Goal: Task Accomplishment & Management: Use online tool/utility

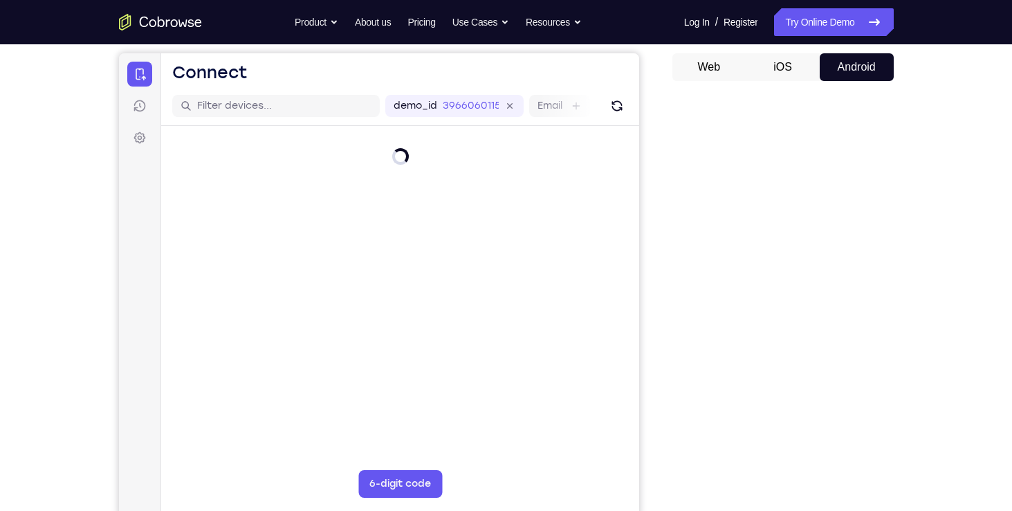
scroll to position [138, 0]
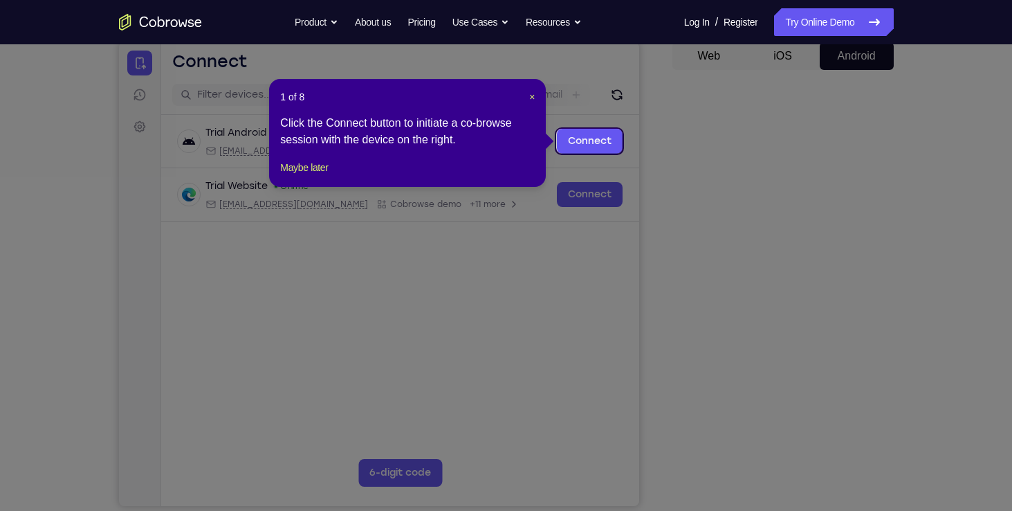
click at [525, 96] on header "1 of 8 ×" at bounding box center [407, 97] width 255 height 14
click at [527, 96] on header "1 of 8 ×" at bounding box center [407, 97] width 255 height 14
click at [533, 97] on span "×" at bounding box center [532, 96] width 6 height 11
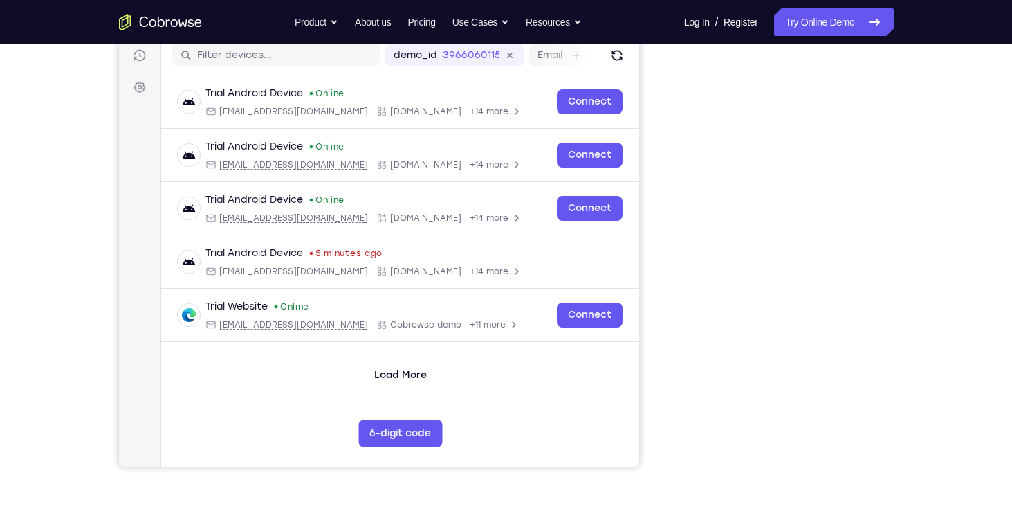
scroll to position [177, 0]
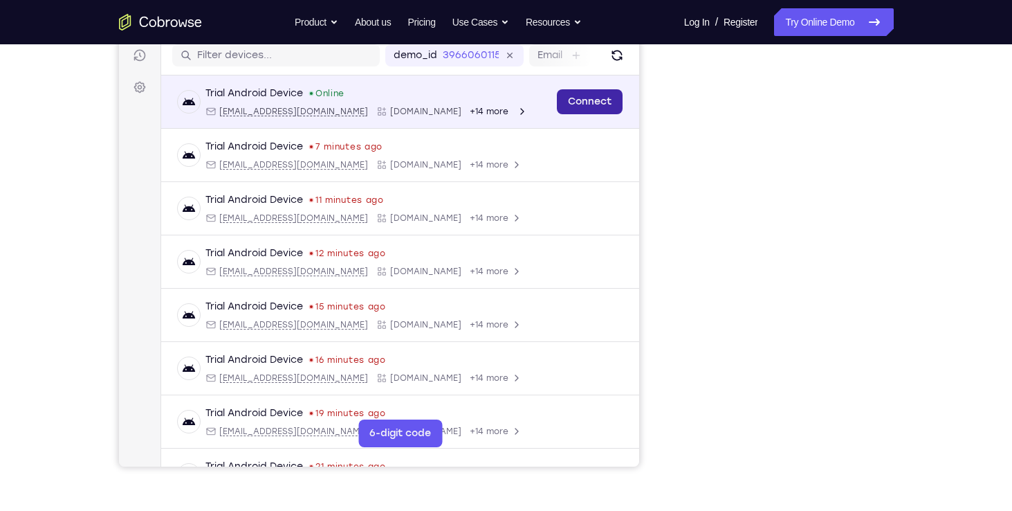
click at [574, 100] on link "Connect" at bounding box center [589, 101] width 66 height 25
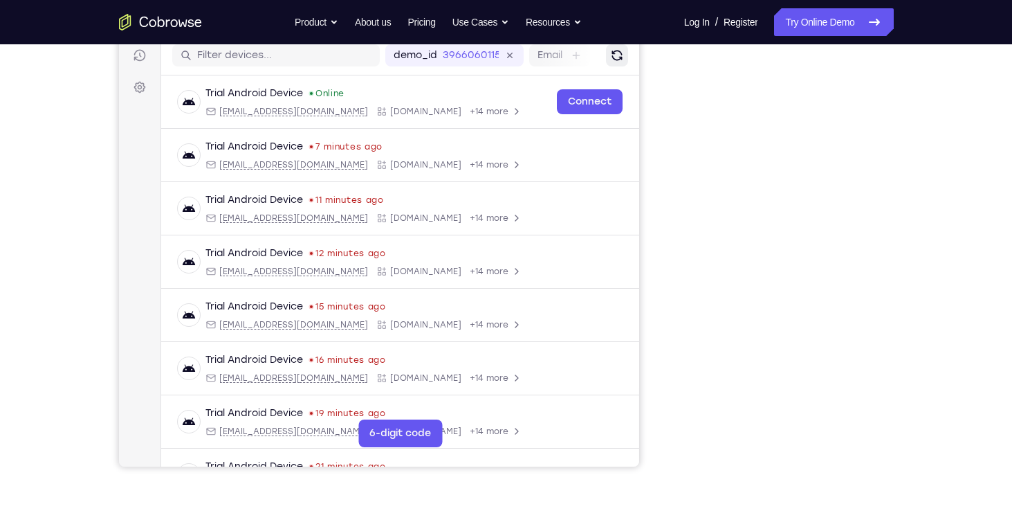
click at [605, 65] on button "Refresh" at bounding box center [616, 55] width 22 height 22
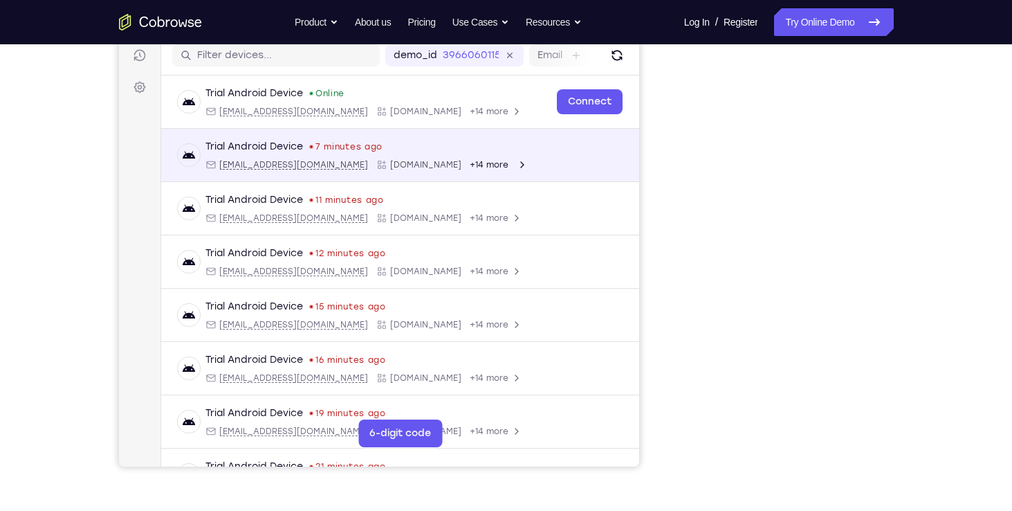
scroll to position [80, 0]
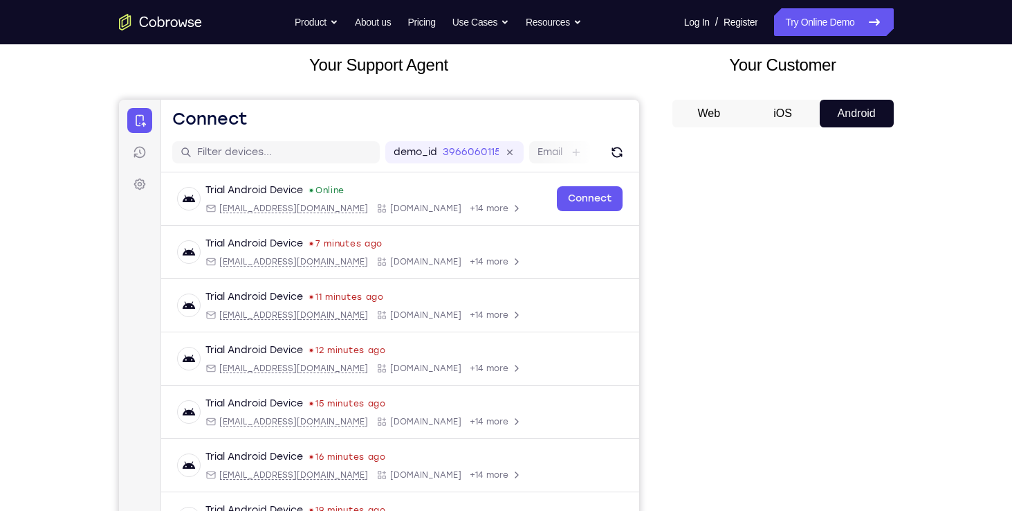
click at [792, 100] on button "iOS" at bounding box center [783, 114] width 74 height 28
click at [855, 100] on button "Android" at bounding box center [857, 114] width 74 height 28
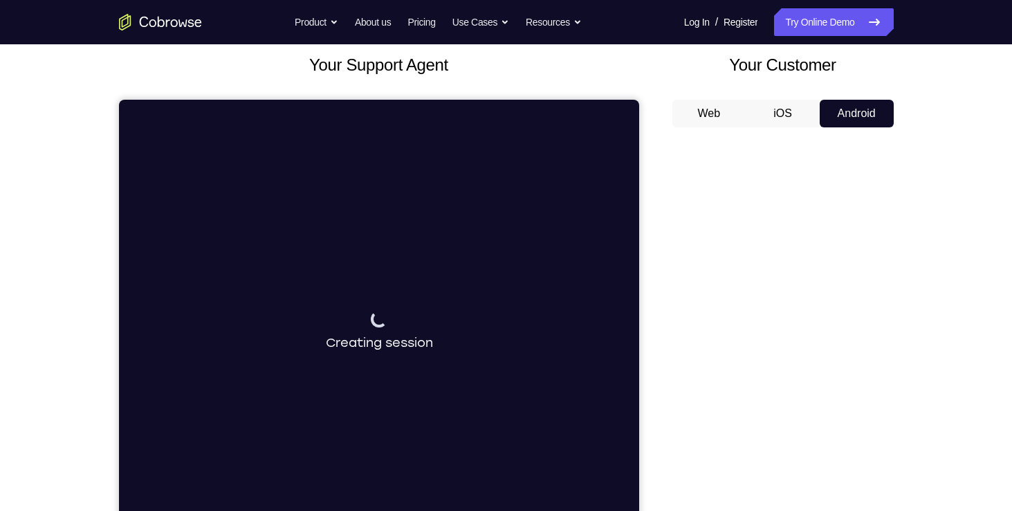
click at [796, 100] on button "iOS" at bounding box center [783, 114] width 74 height 28
click at [864, 100] on button "Android" at bounding box center [857, 114] width 74 height 28
click at [940, 151] on div "Your Support Agent Your Customer Web iOS Android Next Steps We’d be happy to gi…" at bounding box center [507, 420] width 886 height 913
click at [940, 212] on div "Your Support Agent Your Customer Web iOS Android Next Steps We’d be happy to gi…" at bounding box center [507, 420] width 886 height 913
drag, startPoint x: 252, startPoint y: 453, endPoint x: 525, endPoint y: 347, distance: 292.5
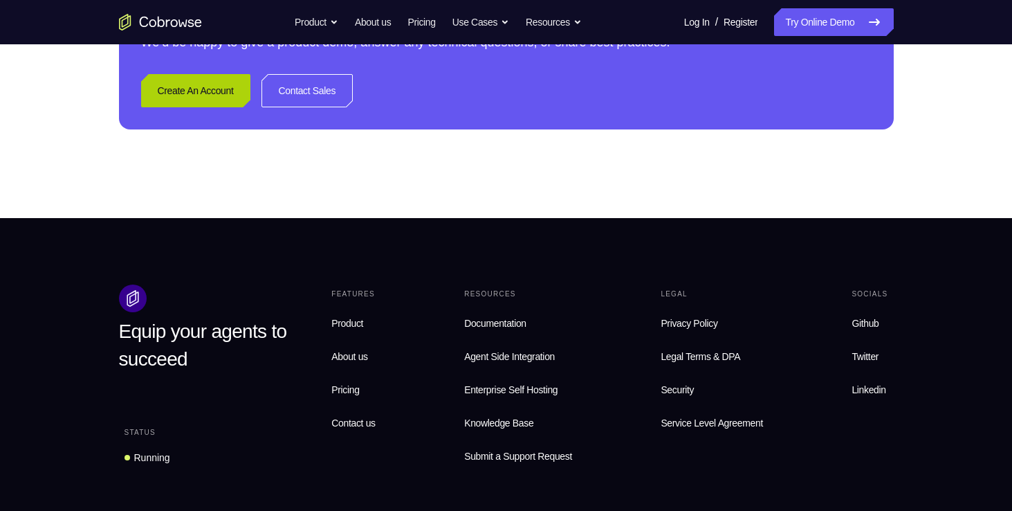
click at [205, 107] on link "Create An Account" at bounding box center [195, 90] width 109 height 33
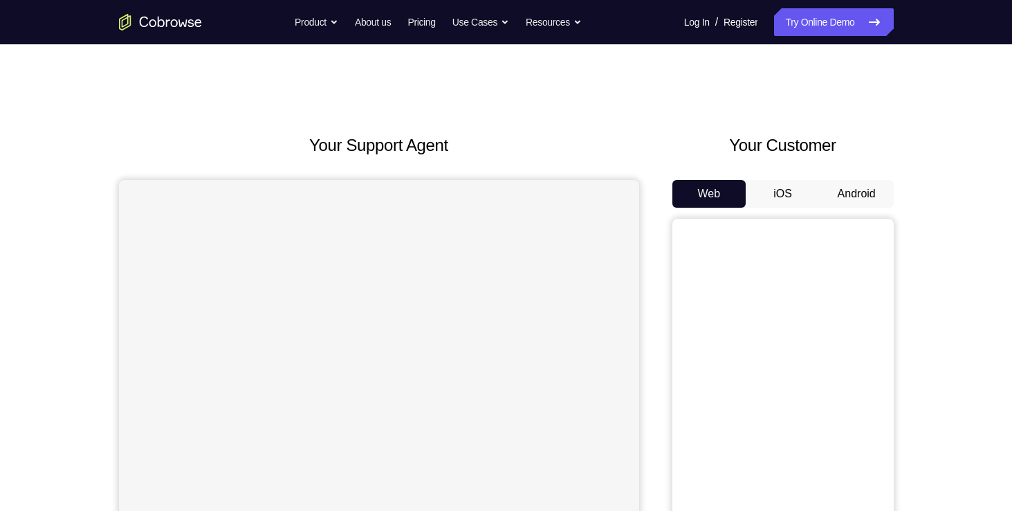
click at [846, 200] on button "Android" at bounding box center [857, 194] width 74 height 28
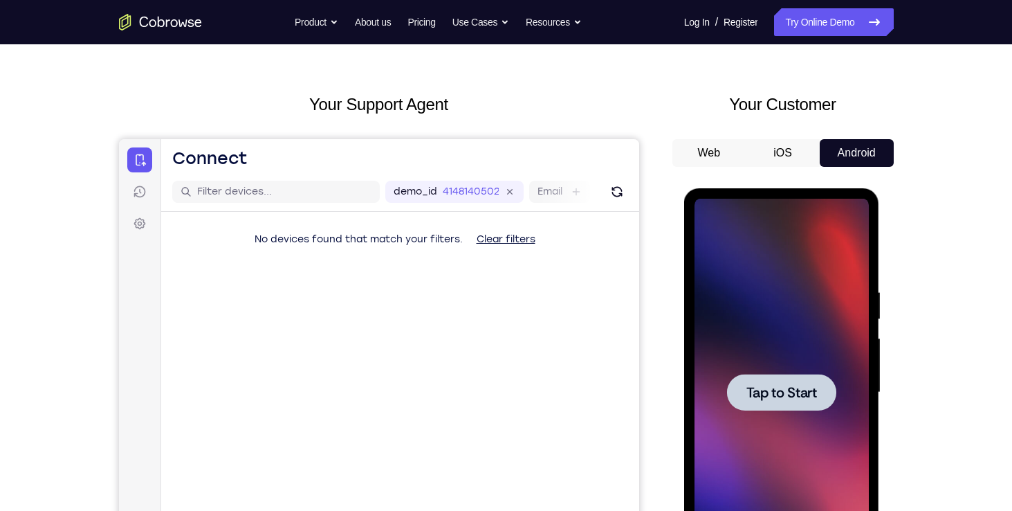
click at [835, 376] on div at bounding box center [781, 392] width 109 height 37
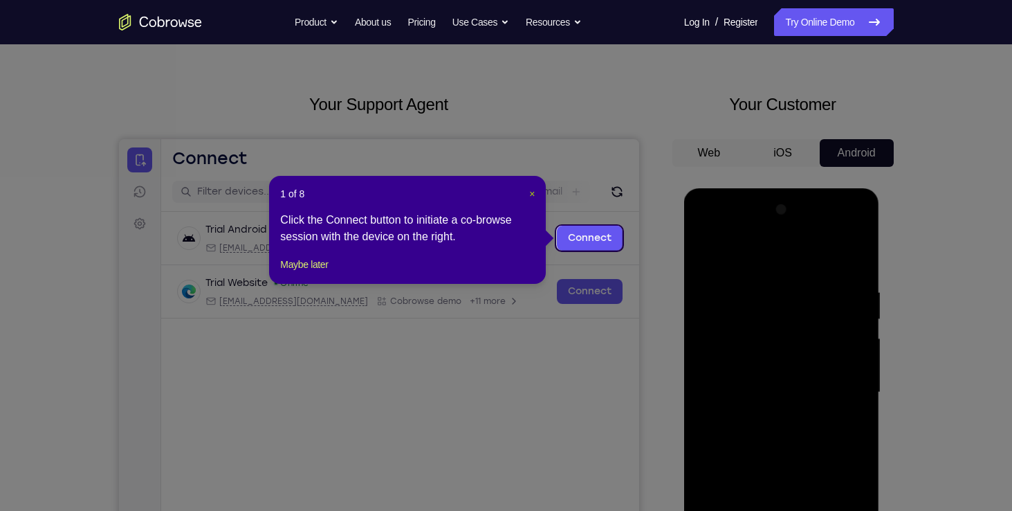
click at [535, 200] on button "×" at bounding box center [532, 194] width 6 height 14
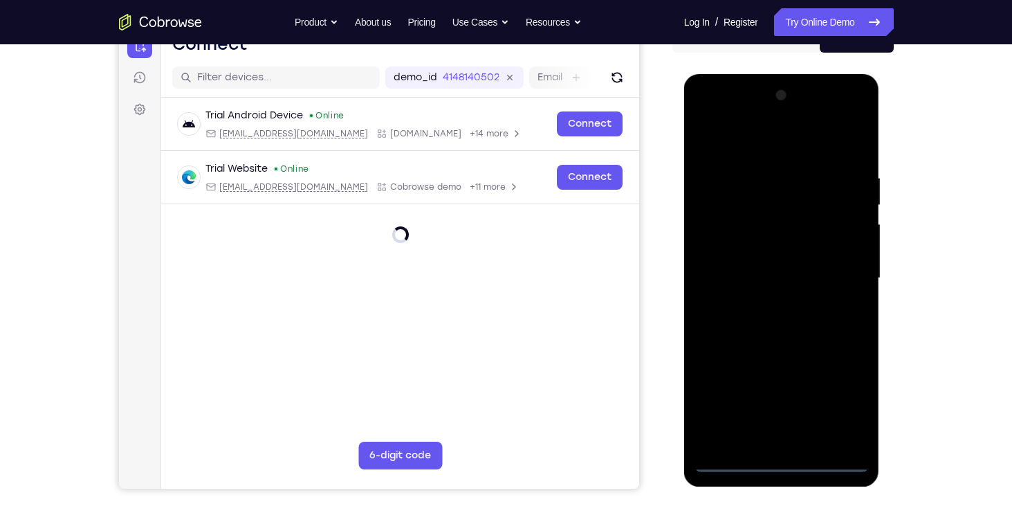
scroll to position [183, 0]
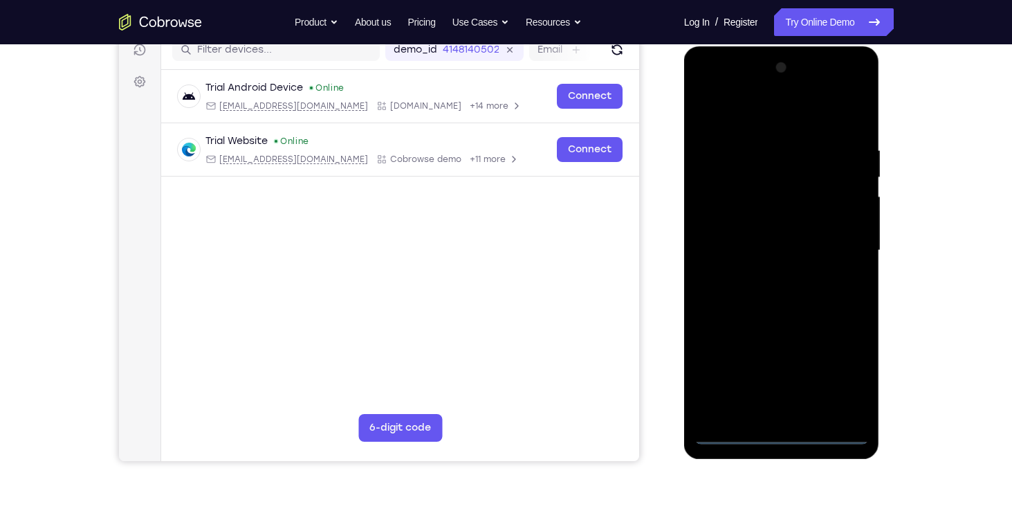
click at [776, 433] on div at bounding box center [782, 251] width 174 height 388
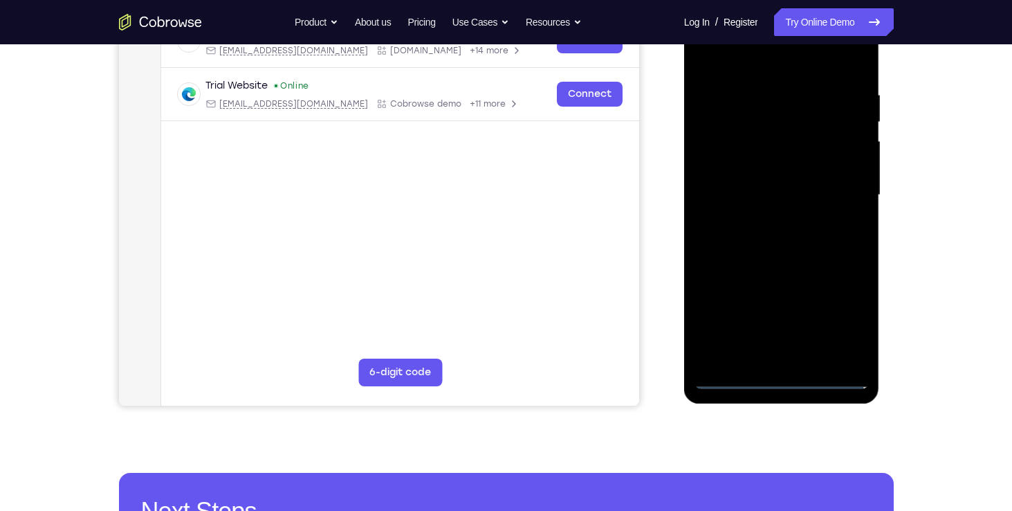
scroll to position [238, 0]
click at [832, 325] on div at bounding box center [782, 195] width 174 height 388
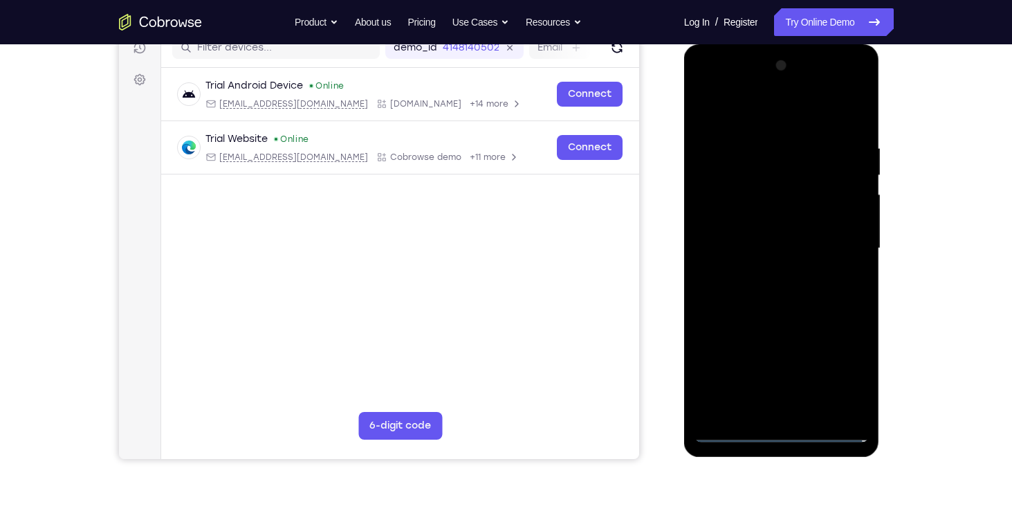
scroll to position [183, 0]
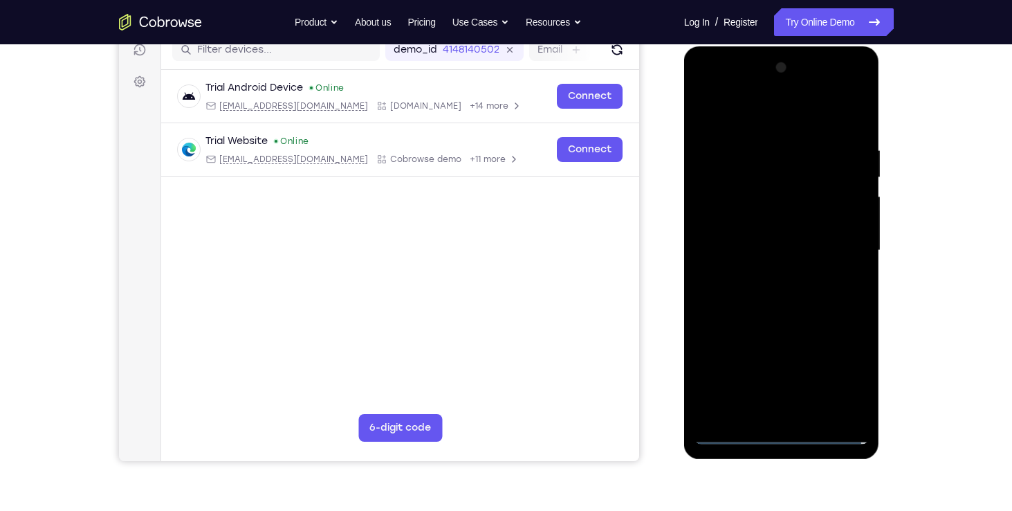
click at [700, 79] on div at bounding box center [782, 251] width 174 height 388
click at [832, 242] on div at bounding box center [782, 251] width 174 height 388
click at [769, 273] on div at bounding box center [782, 251] width 174 height 388
click at [776, 242] on div at bounding box center [782, 251] width 174 height 388
click at [738, 220] on div at bounding box center [782, 251] width 174 height 388
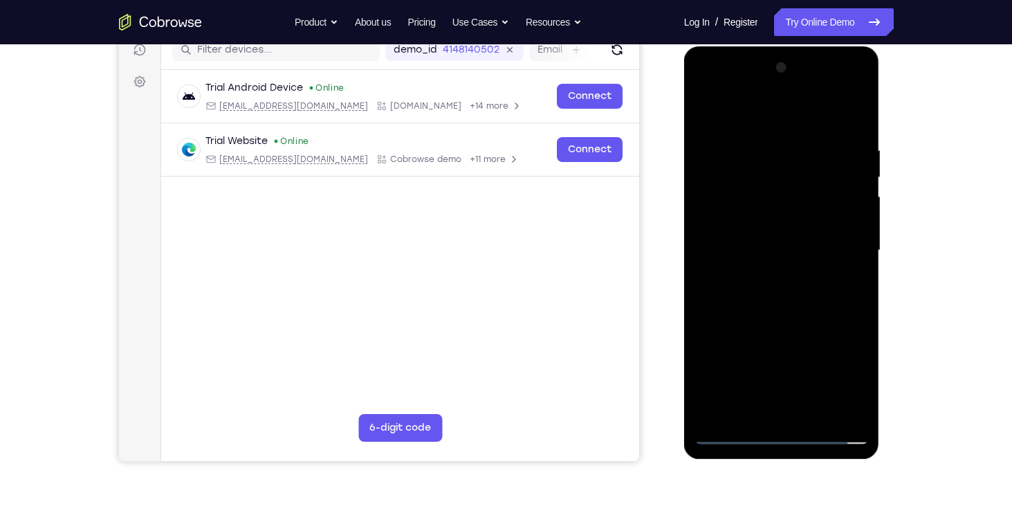
click at [719, 250] on div at bounding box center [782, 251] width 174 height 388
drag, startPoint x: 725, startPoint y: 297, endPoint x: 1351, endPoint y: 269, distance: 626.9
click at [725, 297] on div at bounding box center [782, 251] width 174 height 388
click at [857, 130] on div at bounding box center [782, 251] width 174 height 388
drag, startPoint x: 812, startPoint y: 144, endPoint x: 763, endPoint y: 140, distance: 49.3
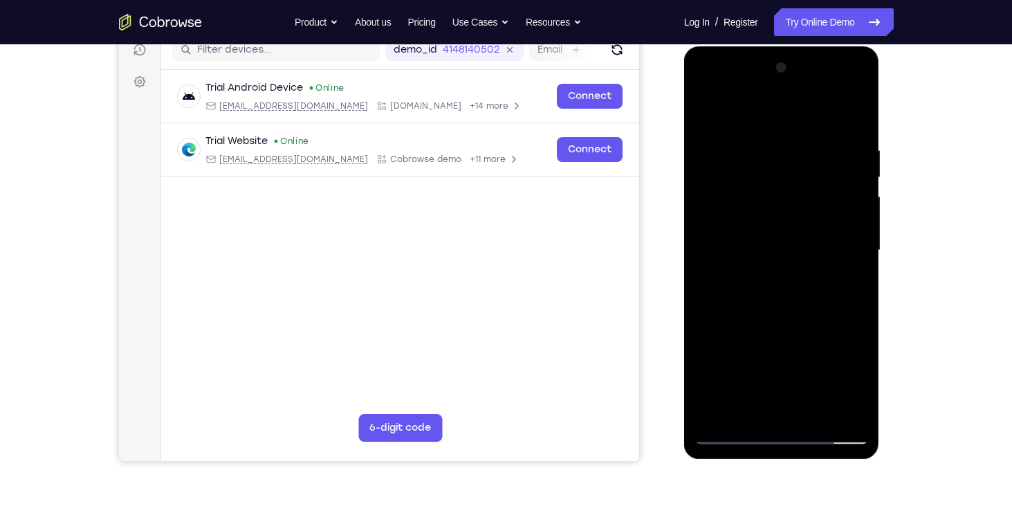
click at [763, 140] on div at bounding box center [782, 251] width 174 height 388
drag, startPoint x: 840, startPoint y: 149, endPoint x: 740, endPoint y: 141, distance: 100.6
click at [740, 141] on div at bounding box center [782, 251] width 174 height 388
drag, startPoint x: 848, startPoint y: 140, endPoint x: 755, endPoint y: 144, distance: 92.8
click at [755, 144] on div at bounding box center [782, 251] width 174 height 388
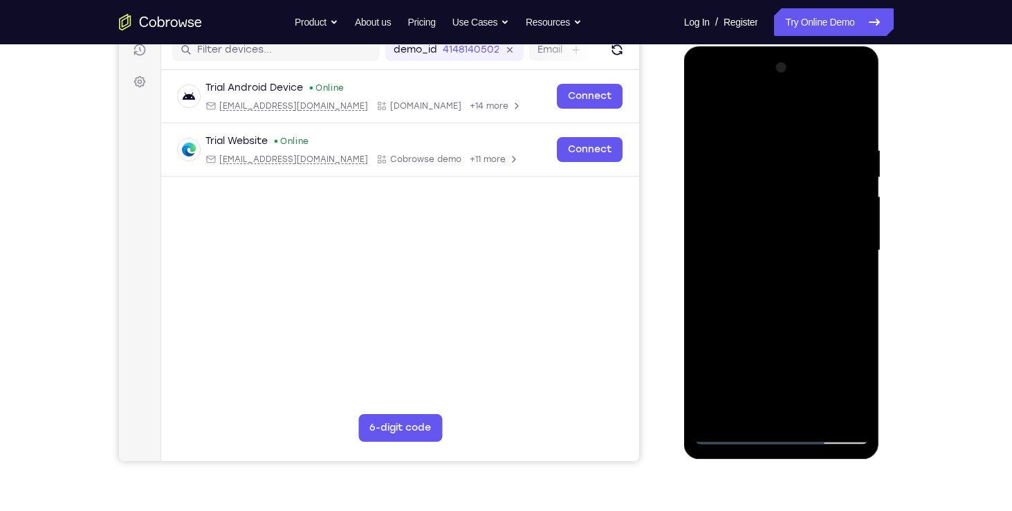
drag, startPoint x: 848, startPoint y: 137, endPoint x: 809, endPoint y: 136, distance: 38.8
click at [809, 136] on div at bounding box center [782, 251] width 174 height 388
drag, startPoint x: 830, startPoint y: 122, endPoint x: 785, endPoint y: 119, distance: 45.1
click at [785, 119] on div at bounding box center [782, 251] width 174 height 388
drag, startPoint x: 842, startPoint y: 153, endPoint x: 743, endPoint y: 140, distance: 100.5
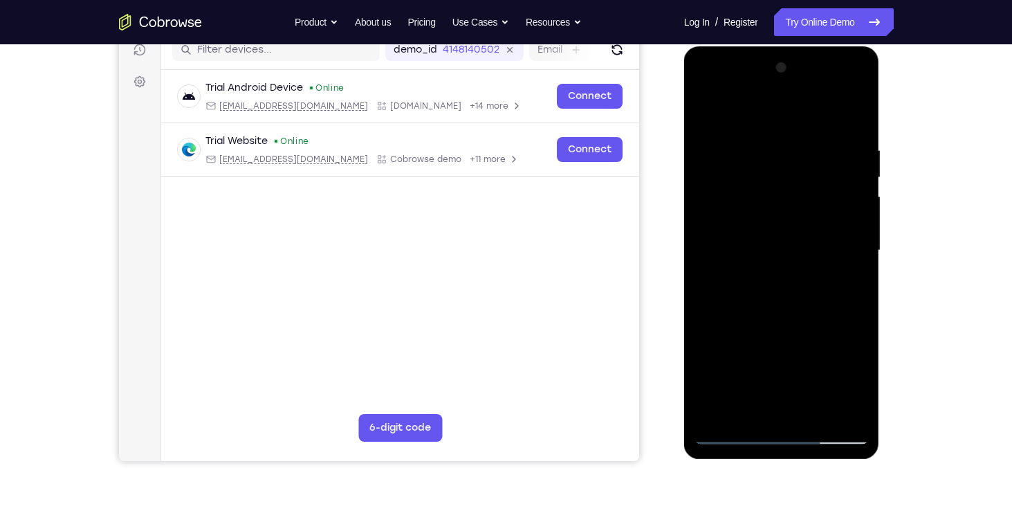
click at [743, 140] on div at bounding box center [782, 251] width 174 height 388
drag, startPoint x: 847, startPoint y: 137, endPoint x: 792, endPoint y: 136, distance: 54.7
click at [792, 136] on div at bounding box center [782, 251] width 174 height 388
drag, startPoint x: 805, startPoint y: 136, endPoint x: 731, endPoint y: 131, distance: 74.8
click at [731, 131] on div at bounding box center [782, 251] width 174 height 388
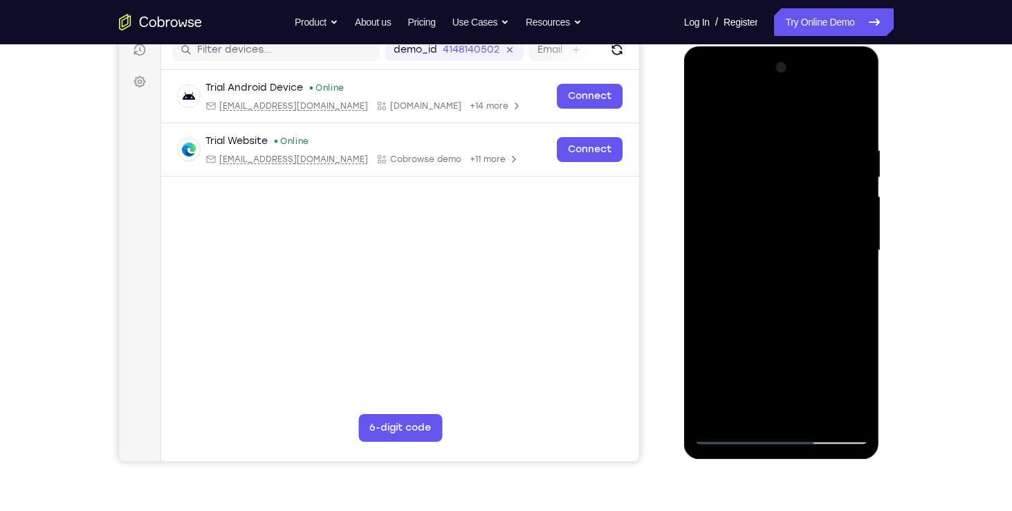
drag, startPoint x: 821, startPoint y: 148, endPoint x: 740, endPoint y: 134, distance: 81.6
click at [740, 134] on div at bounding box center [782, 251] width 174 height 388
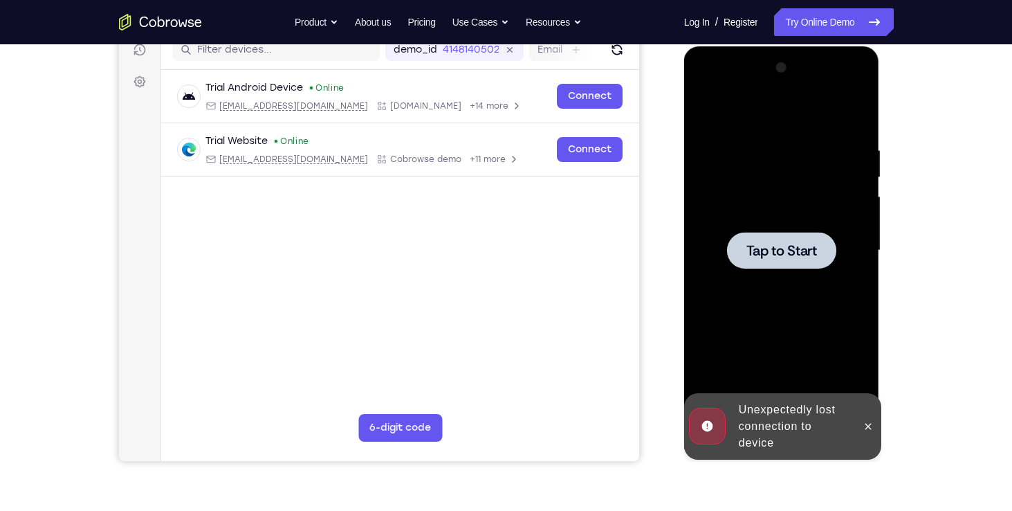
click at [782, 235] on div at bounding box center [781, 250] width 109 height 37
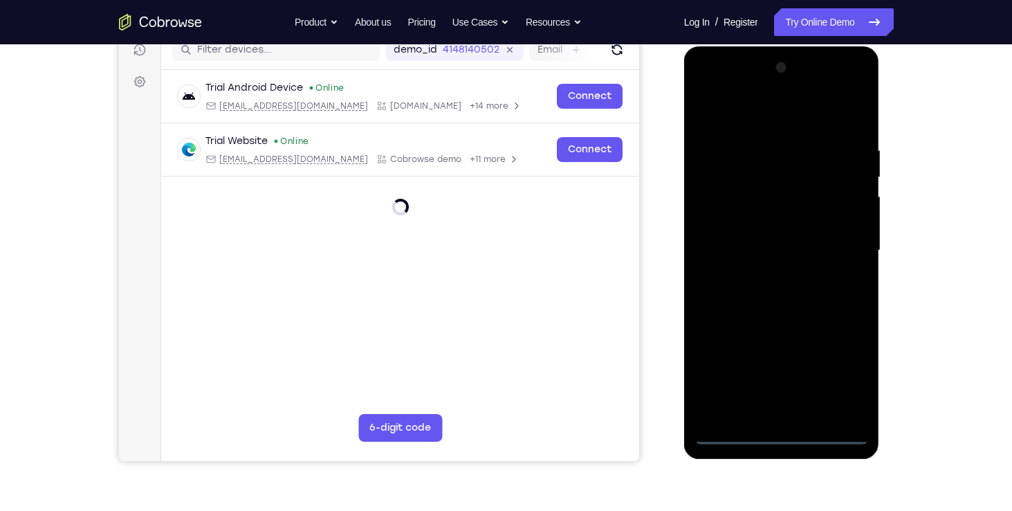
click at [778, 442] on div at bounding box center [782, 251] width 174 height 388
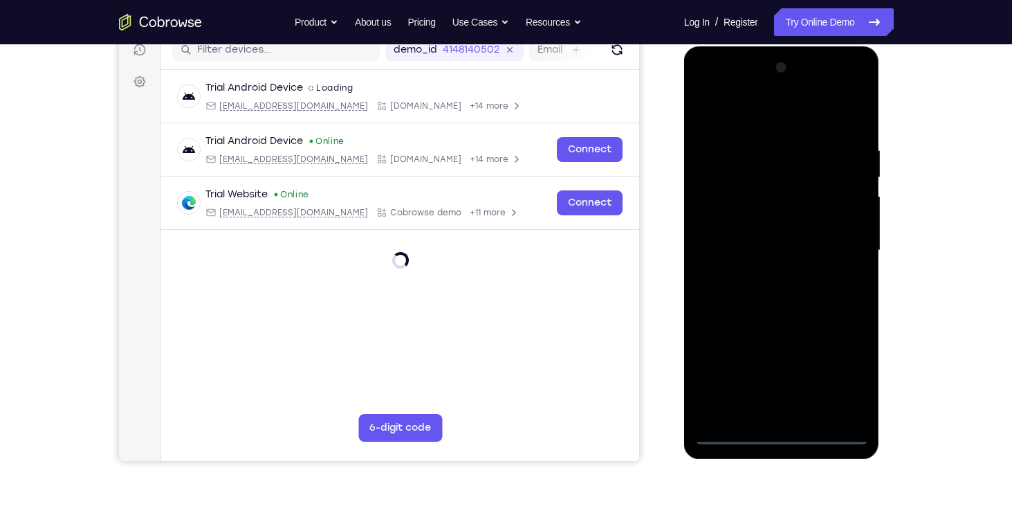
click at [837, 374] on div at bounding box center [782, 251] width 174 height 388
click at [709, 87] on div at bounding box center [782, 251] width 174 height 388
click at [845, 249] on div at bounding box center [782, 251] width 174 height 388
click at [774, 272] on div at bounding box center [782, 251] width 174 height 388
click at [795, 233] on div at bounding box center [782, 251] width 174 height 388
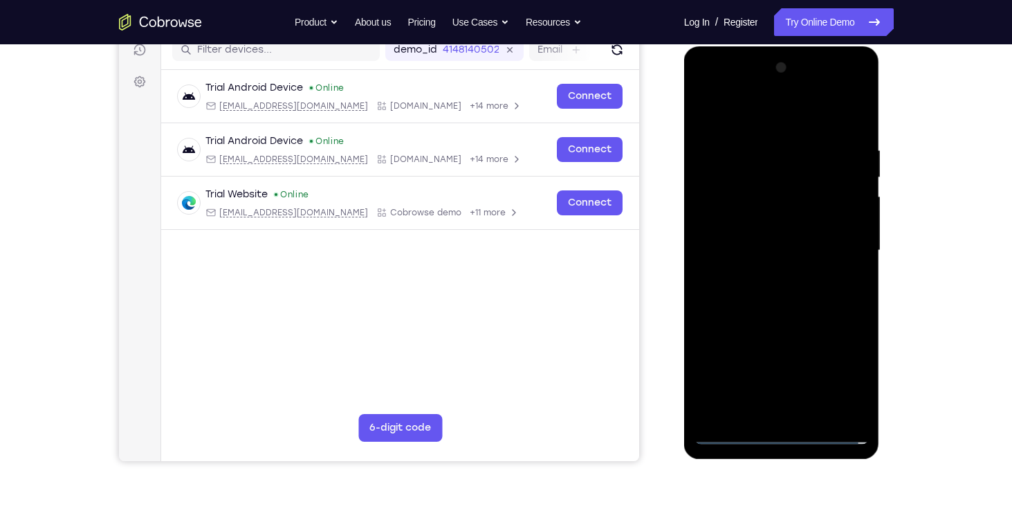
click at [783, 219] on div at bounding box center [782, 251] width 174 height 388
click at [763, 244] on div at bounding box center [782, 251] width 174 height 388
click at [834, 290] on div at bounding box center [782, 251] width 174 height 388
click at [747, 298] on div at bounding box center [782, 251] width 174 height 388
click at [795, 277] on div at bounding box center [782, 251] width 174 height 388
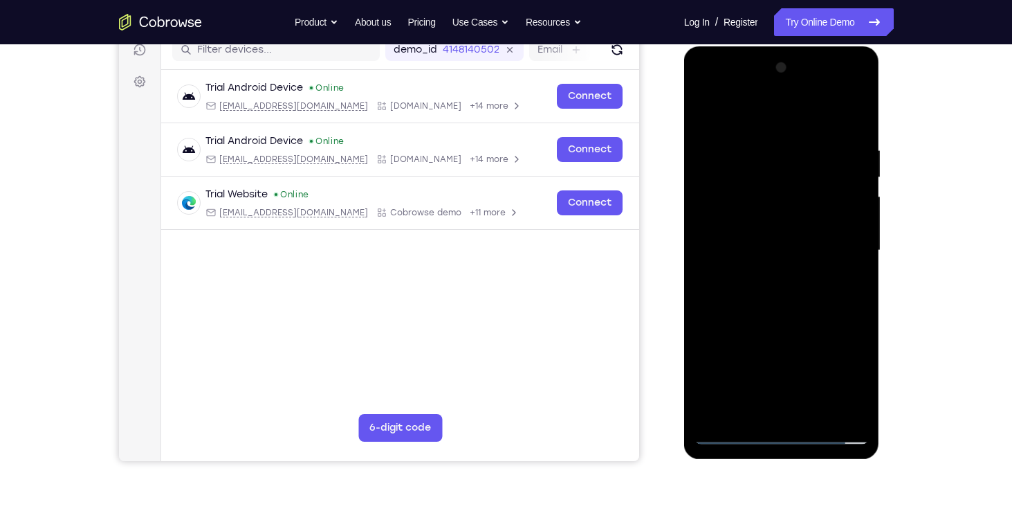
click at [761, 288] on div at bounding box center [782, 251] width 174 height 388
click at [783, 295] on div at bounding box center [782, 251] width 174 height 388
click at [751, 286] on div at bounding box center [782, 251] width 174 height 388
click at [735, 291] on div at bounding box center [782, 251] width 174 height 388
click at [731, 298] on div at bounding box center [782, 251] width 174 height 388
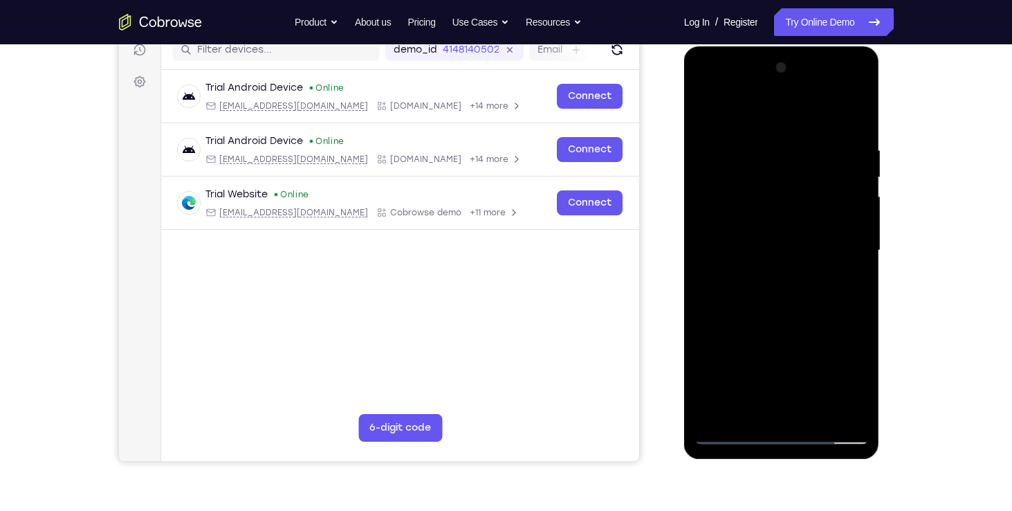
click at [773, 281] on div at bounding box center [782, 251] width 174 height 388
click at [754, 287] on div at bounding box center [782, 251] width 174 height 388
click at [759, 283] on div at bounding box center [782, 251] width 174 height 388
click at [763, 291] on div at bounding box center [782, 251] width 174 height 388
click at [787, 242] on div at bounding box center [782, 251] width 174 height 388
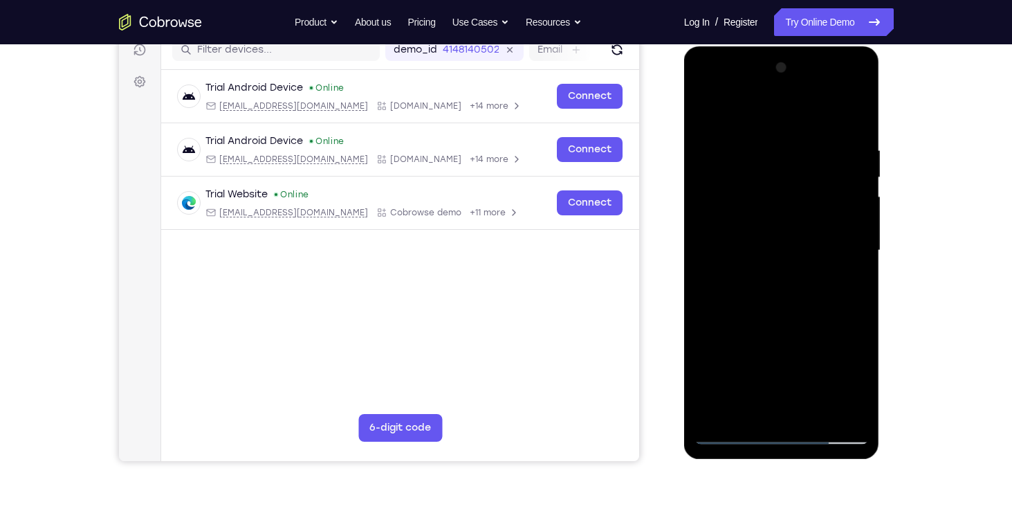
click at [711, 304] on div at bounding box center [782, 251] width 174 height 388
click at [731, 296] on div at bounding box center [782, 251] width 174 height 388
click at [723, 298] on div at bounding box center [782, 251] width 174 height 388
click at [756, 260] on div at bounding box center [782, 251] width 174 height 388
click at [775, 286] on div at bounding box center [782, 251] width 174 height 388
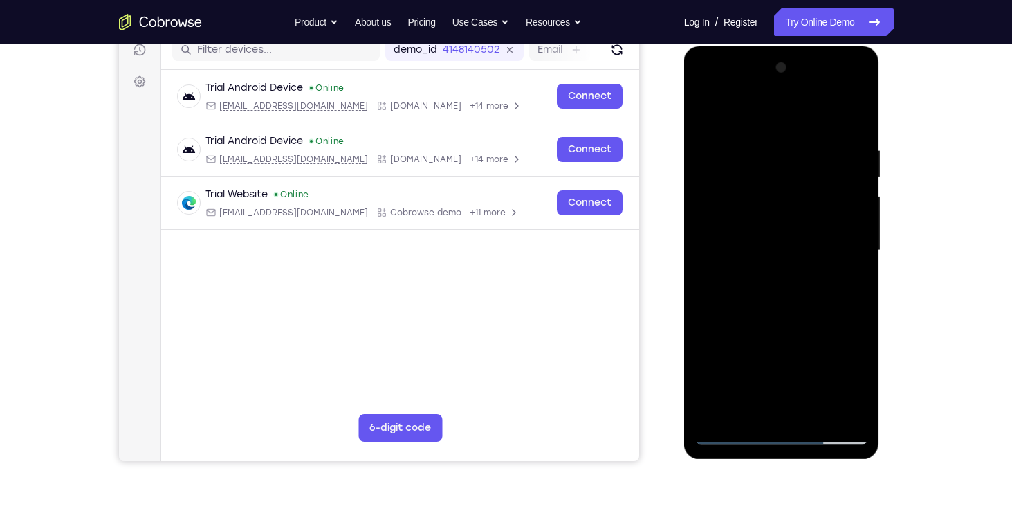
click at [753, 271] on div at bounding box center [782, 251] width 174 height 388
click at [761, 248] on div at bounding box center [782, 251] width 174 height 388
click at [799, 299] on div at bounding box center [782, 251] width 174 height 388
click at [806, 286] on div at bounding box center [782, 251] width 174 height 388
click at [790, 288] on div at bounding box center [782, 251] width 174 height 388
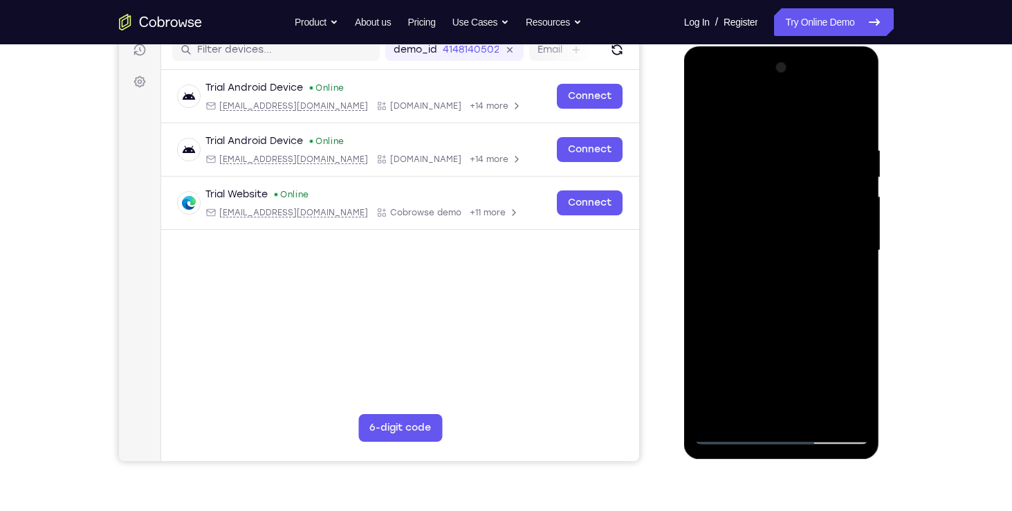
click at [774, 269] on div at bounding box center [782, 251] width 174 height 388
click at [776, 250] on div at bounding box center [782, 251] width 174 height 388
click at [821, 293] on div at bounding box center [782, 251] width 174 height 388
click at [829, 293] on div at bounding box center [782, 251] width 174 height 388
click at [782, 284] on div at bounding box center [782, 251] width 174 height 388
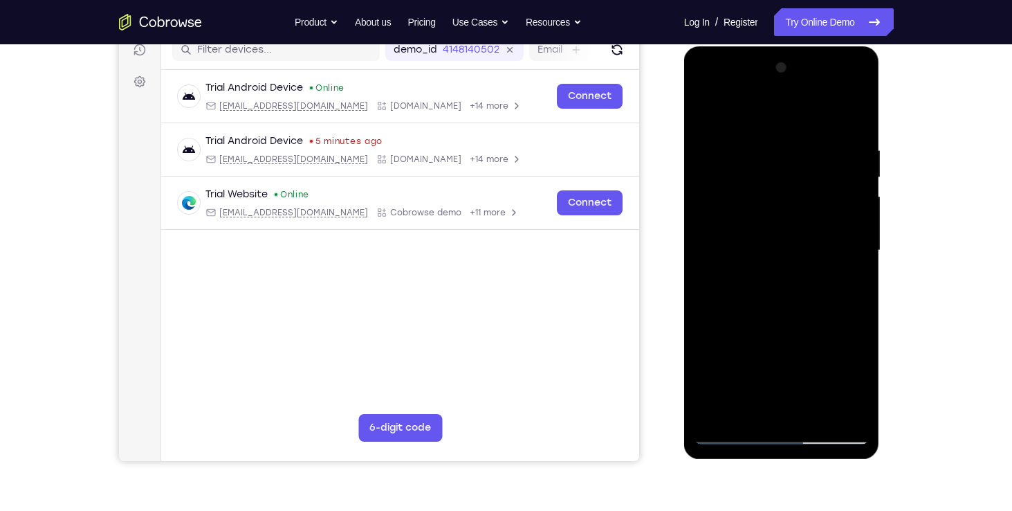
click at [775, 289] on div at bounding box center [782, 251] width 174 height 388
click at [834, 288] on div at bounding box center [782, 251] width 174 height 388
click at [853, 268] on div at bounding box center [782, 251] width 174 height 388
click at [850, 226] on div at bounding box center [782, 251] width 174 height 388
click at [783, 257] on div at bounding box center [782, 251] width 174 height 388
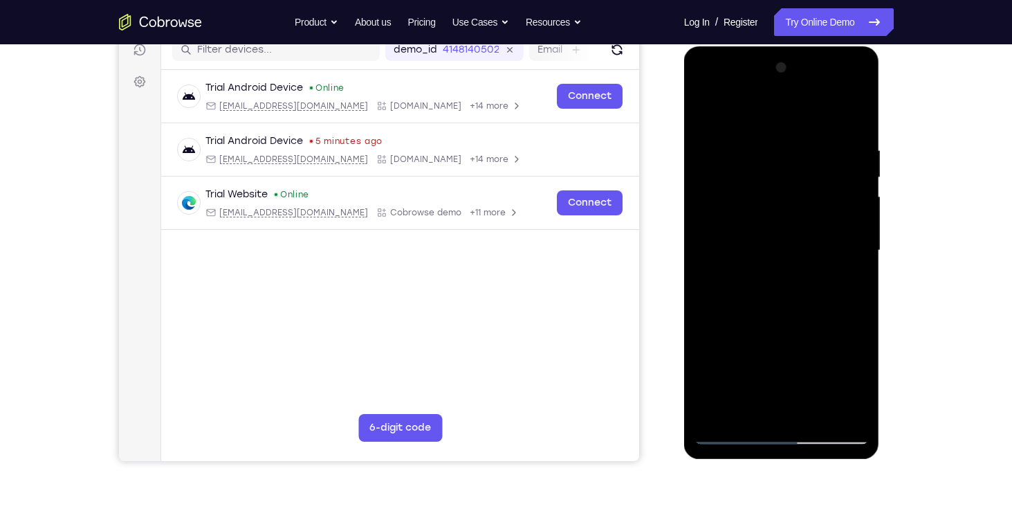
click at [765, 283] on div at bounding box center [782, 251] width 174 height 388
click at [756, 270] on div at bounding box center [782, 251] width 174 height 388
click at [750, 255] on div at bounding box center [782, 251] width 174 height 388
click at [762, 289] on div at bounding box center [782, 251] width 174 height 388
click at [766, 267] on div at bounding box center [782, 251] width 174 height 388
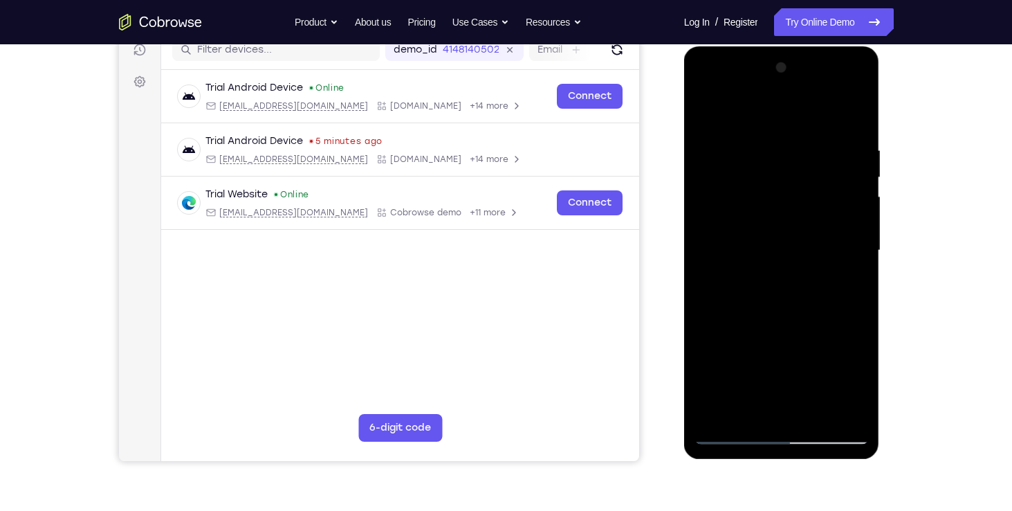
click at [783, 247] on div at bounding box center [782, 251] width 174 height 388
click at [775, 290] on div at bounding box center [782, 251] width 174 height 388
click at [754, 242] on div at bounding box center [782, 251] width 174 height 388
click at [741, 248] on div at bounding box center [782, 251] width 174 height 388
click at [756, 278] on div at bounding box center [782, 251] width 174 height 388
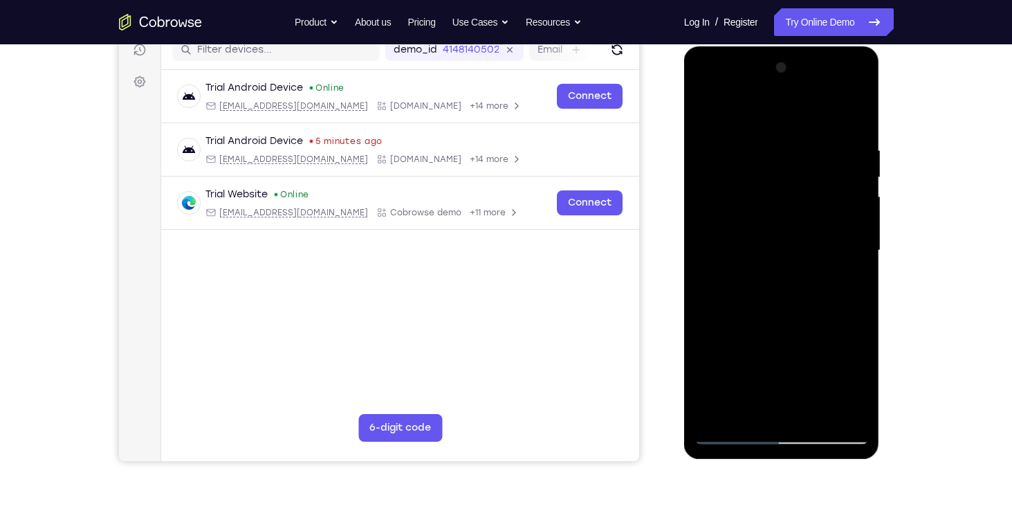
click at [780, 280] on div at bounding box center [782, 251] width 174 height 388
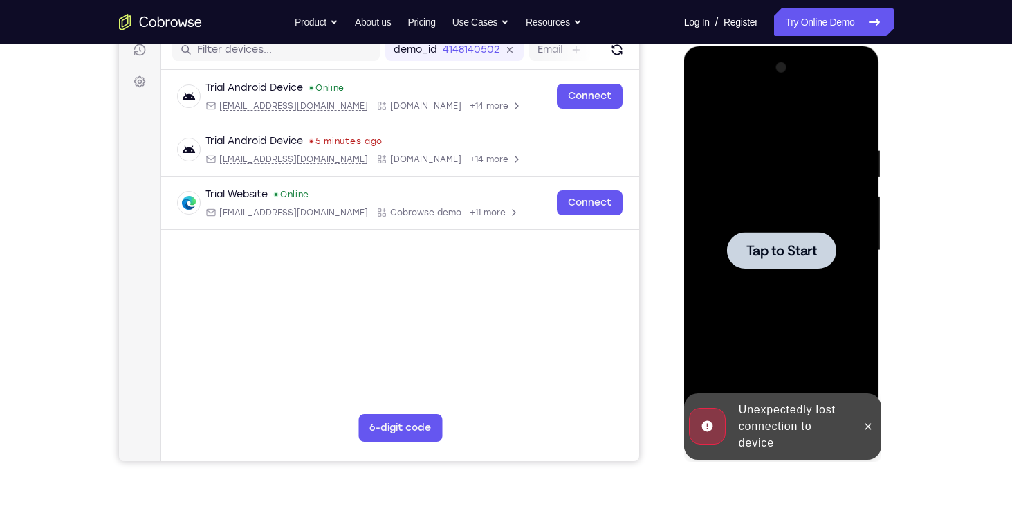
click at [774, 256] on span "Tap to Start" at bounding box center [782, 251] width 71 height 14
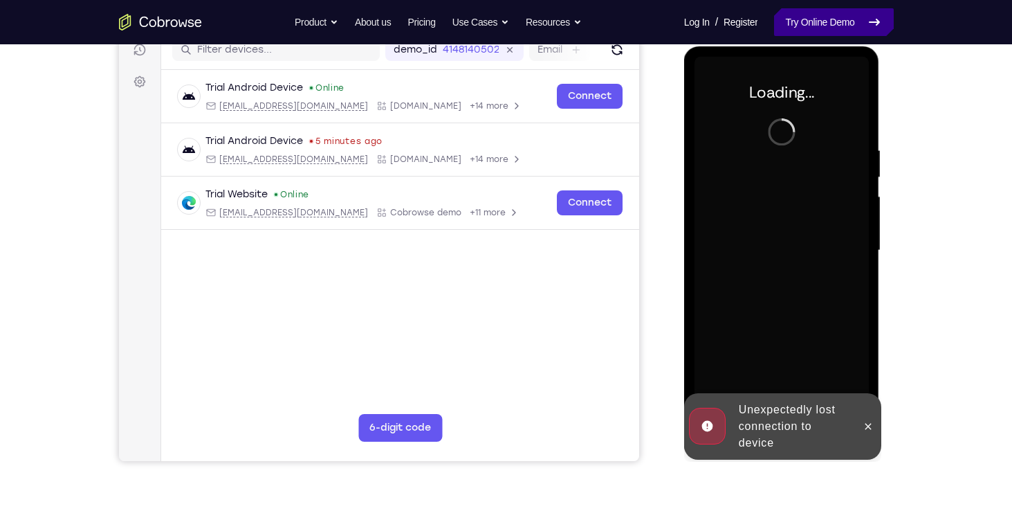
click at [806, 32] on link "Try Online Demo" at bounding box center [833, 22] width 119 height 28
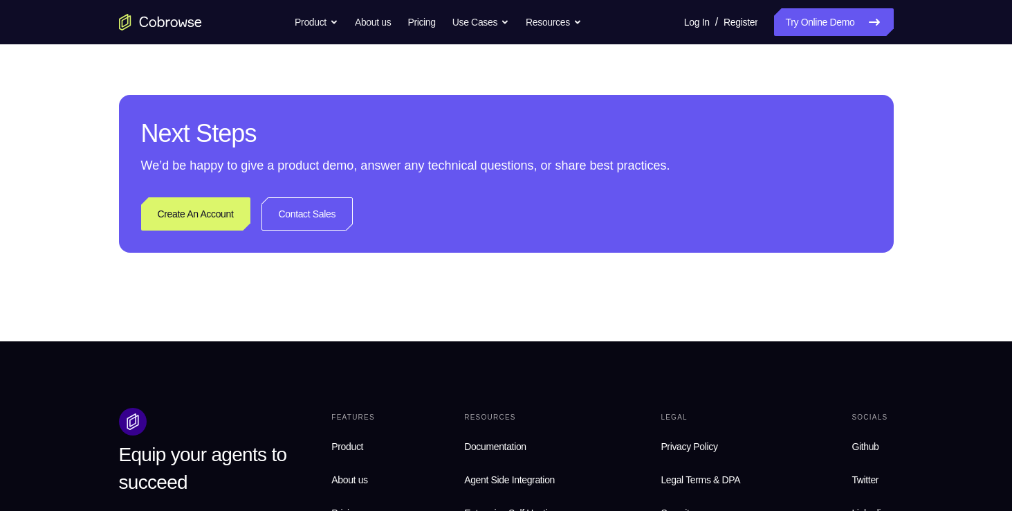
scroll to position [632, 0]
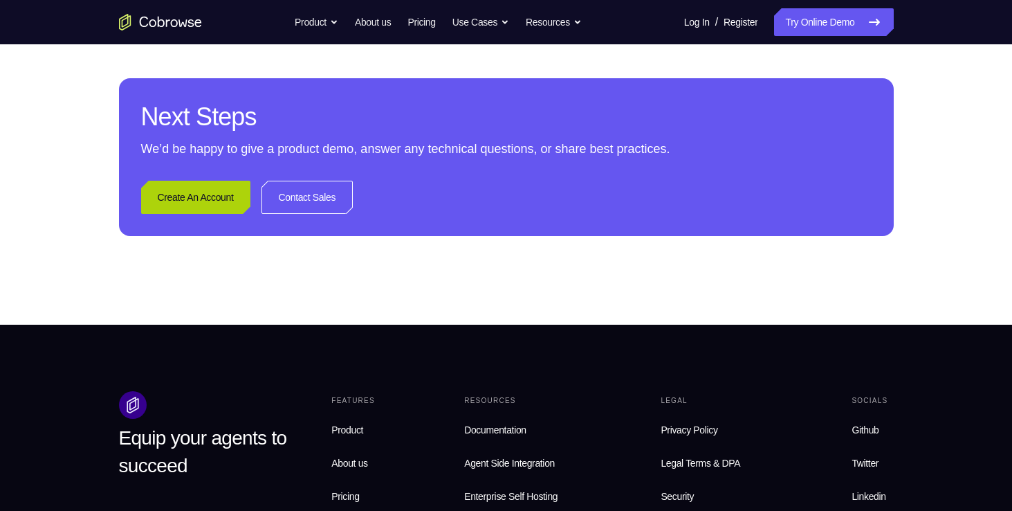
click at [218, 201] on link "Create An Account" at bounding box center [195, 197] width 109 height 33
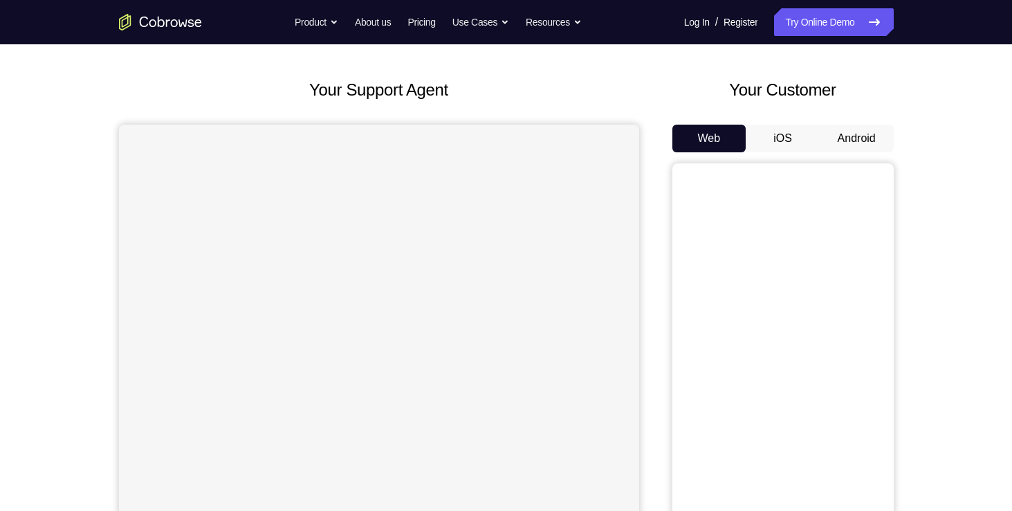
scroll to position [50, 0]
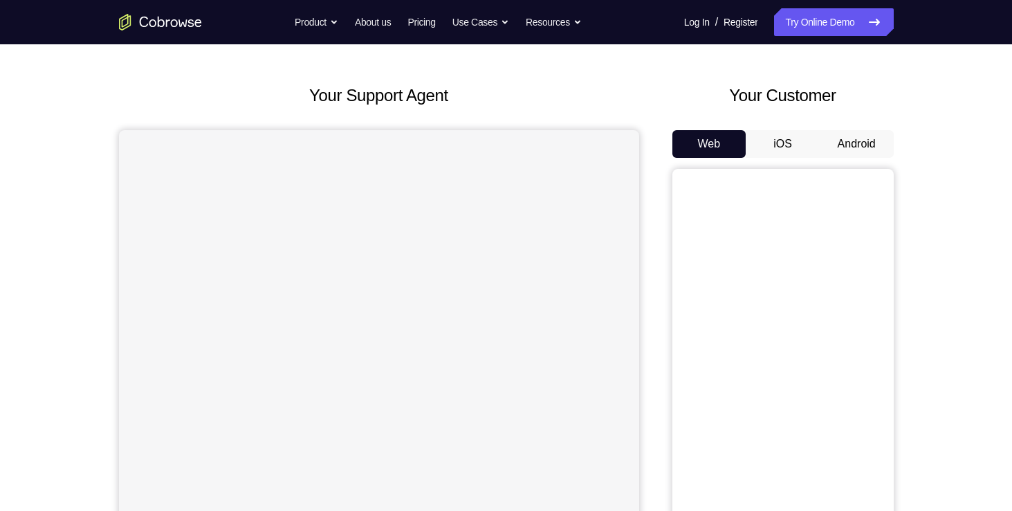
click at [846, 143] on button "Android" at bounding box center [857, 144] width 74 height 28
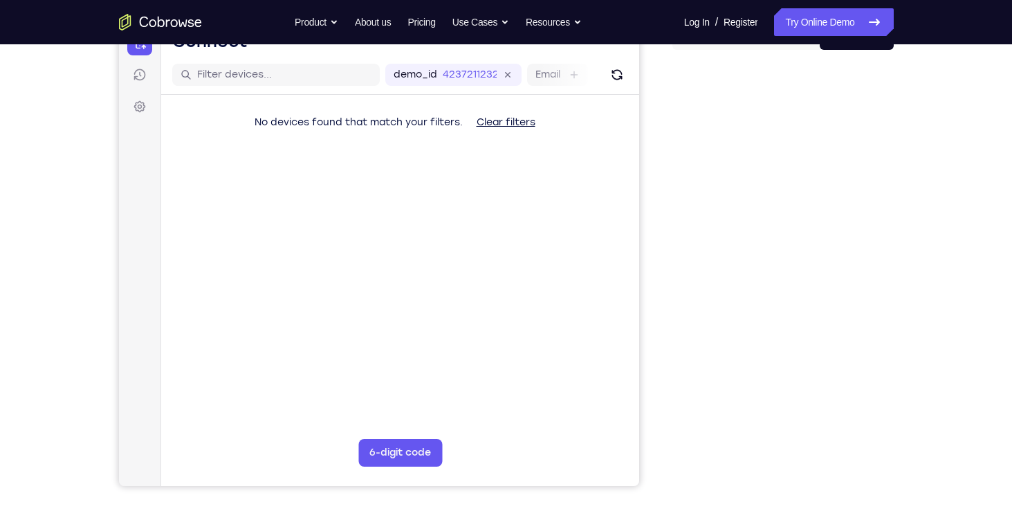
scroll to position [158, 0]
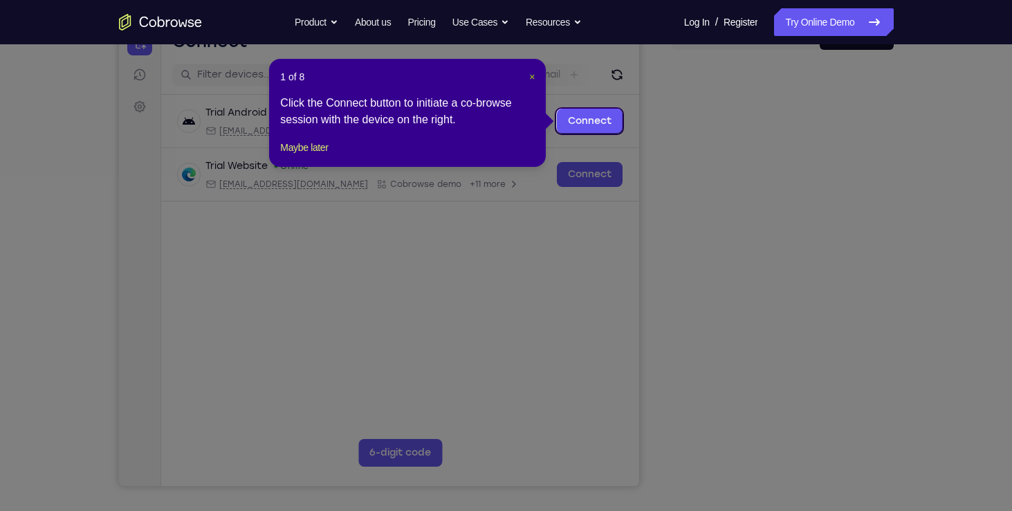
click at [530, 77] on span "×" at bounding box center [532, 76] width 6 height 11
